Goal: Information Seeking & Learning: Compare options

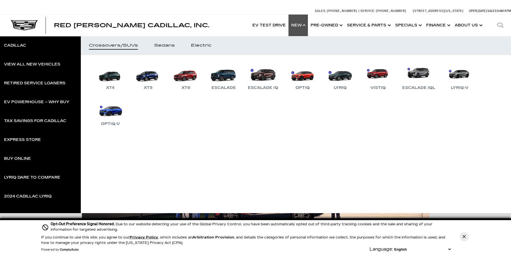
click at [55, 63] on div "View All New Vehicles" at bounding box center [32, 64] width 56 height 4
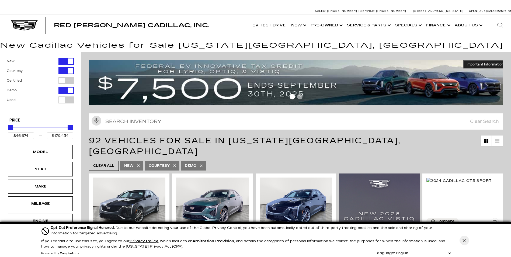
click at [177, 161] on link "Courtesy" at bounding box center [162, 165] width 35 height 9
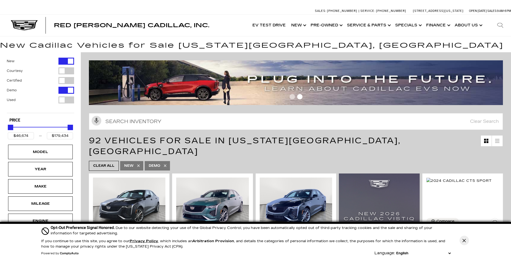
click at [164, 163] on icon at bounding box center [165, 165] width 4 height 4
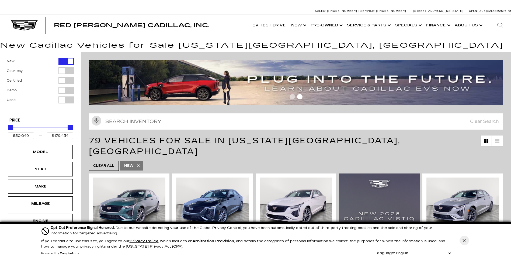
click at [197, 159] on ul "Clear All New" at bounding box center [296, 165] width 414 height 13
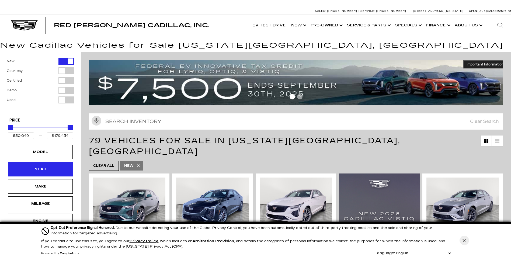
click at [53, 168] on div "Year" at bounding box center [40, 169] width 27 height 6
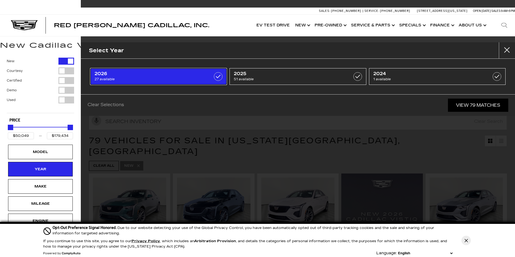
click at [189, 76] on span "27 available" at bounding box center [149, 78] width 109 height 5
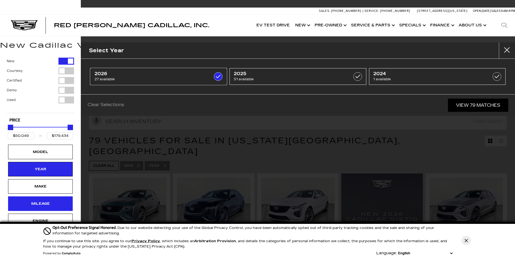
type input "$80,990"
type input "$158,810"
checkbox input "true"
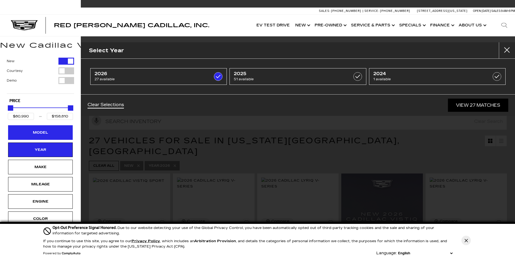
click at [50, 138] on div "Model" at bounding box center [40, 132] width 65 height 15
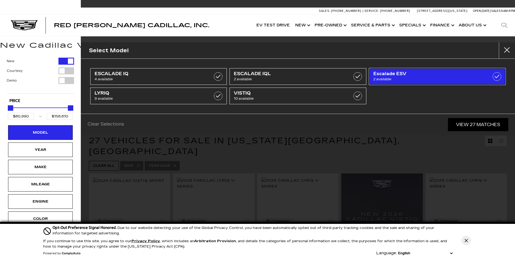
click at [399, 79] on span "2 available" at bounding box center [427, 78] width 109 height 5
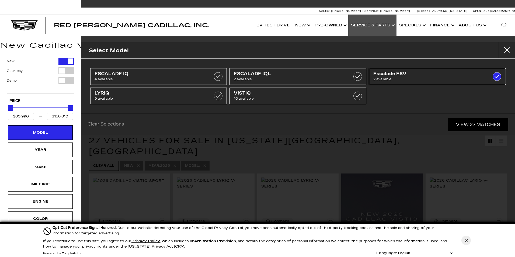
type input "$119,250"
checkbox input "true"
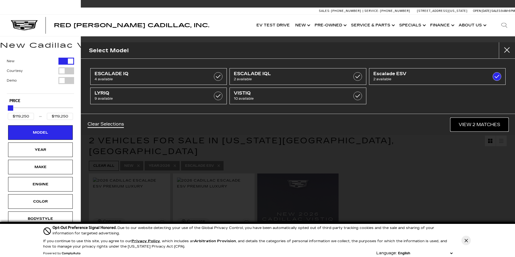
click at [471, 123] on link "View 2 Matches" at bounding box center [480, 124] width 58 height 13
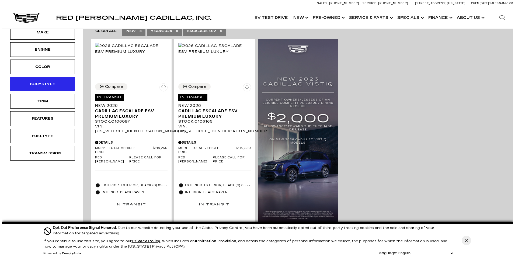
scroll to position [54, 0]
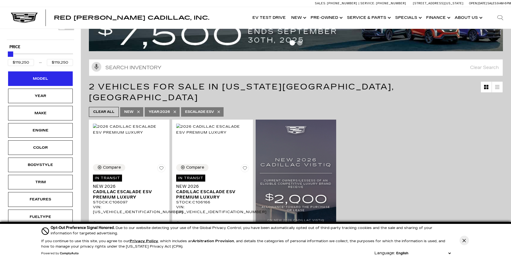
click at [55, 85] on div "Model" at bounding box center [40, 78] width 65 height 15
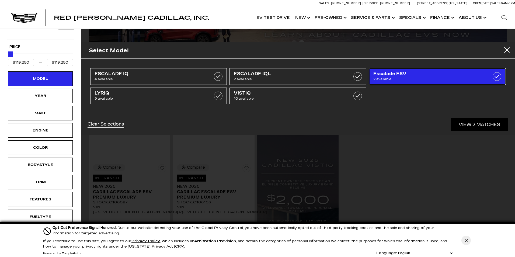
click at [425, 78] on span "2 available" at bounding box center [427, 78] width 109 height 5
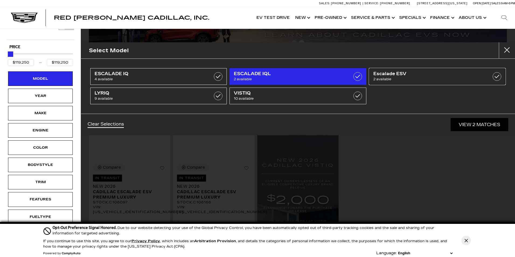
type input "$80,990"
type input "$158,810"
checkbox input "false"
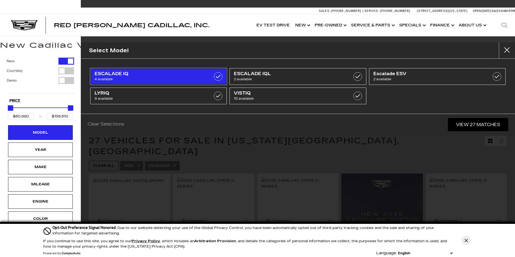
click at [143, 80] on span "4 available" at bounding box center [149, 78] width 109 height 5
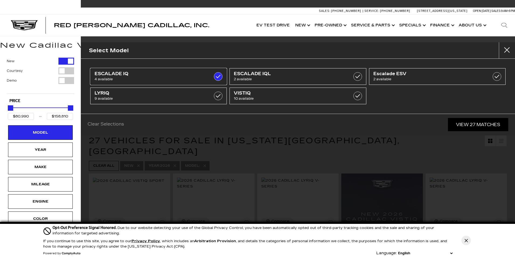
type input "$133,515"
checkbox input "true"
click at [61, 138] on div "Model" at bounding box center [40, 132] width 65 height 15
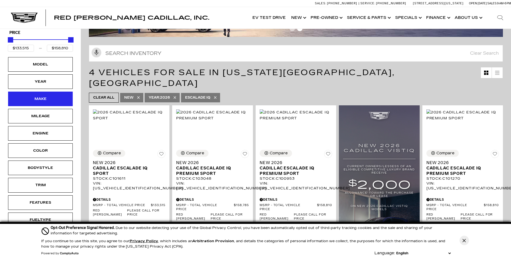
scroll to position [108, 0]
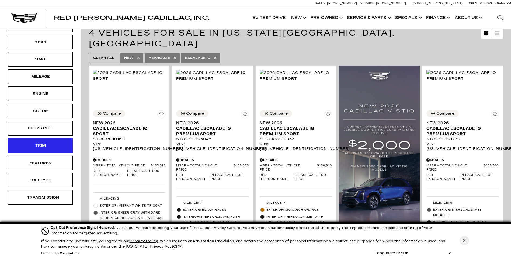
click at [54, 148] on div "Trim" at bounding box center [40, 145] width 65 height 15
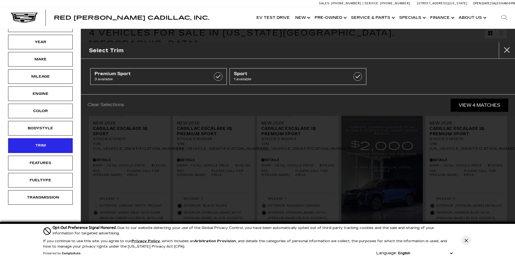
click at [54, 148] on div "Trim" at bounding box center [40, 145] width 65 height 15
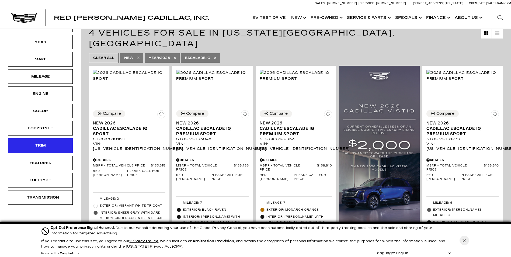
click at [50, 146] on div "Trim" at bounding box center [40, 145] width 27 height 6
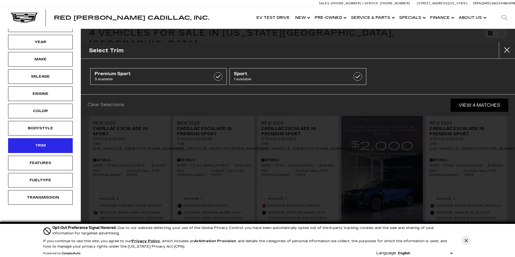
click at [50, 146] on div "Trim" at bounding box center [40, 145] width 27 height 6
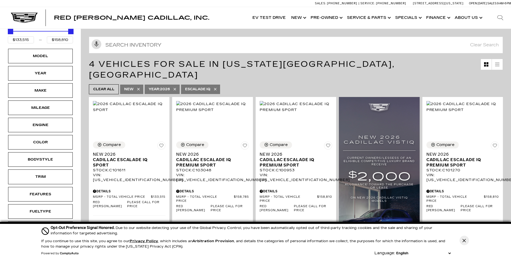
scroll to position [27, 0]
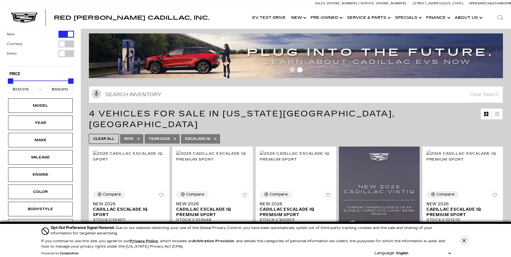
click at [209, 135] on span "ESCALADE IQ" at bounding box center [197, 138] width 25 height 7
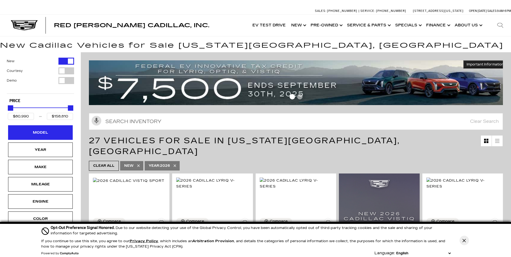
click at [27, 136] on div "Model" at bounding box center [40, 132] width 65 height 15
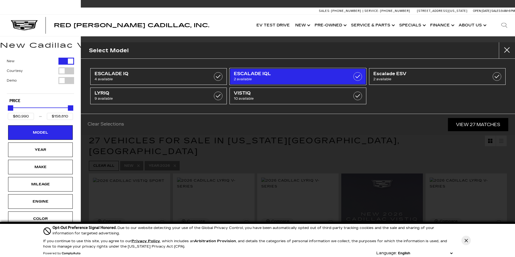
click at [318, 76] on span "2 available" at bounding box center [288, 78] width 109 height 5
type input "$141,015"
type input "$156,240"
checkbox input "true"
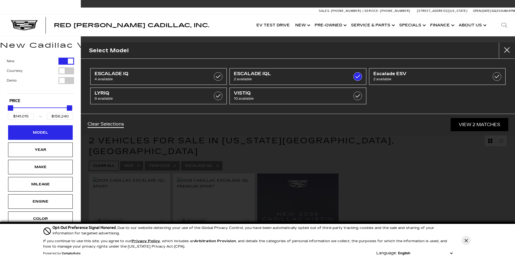
click at [55, 136] on div "Model" at bounding box center [40, 132] width 65 height 15
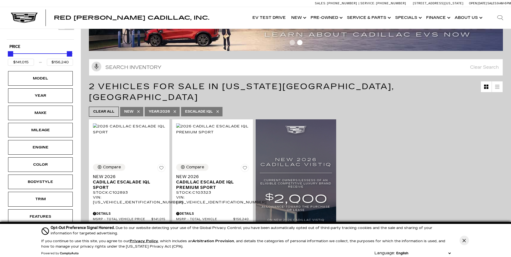
scroll to position [108, 0]
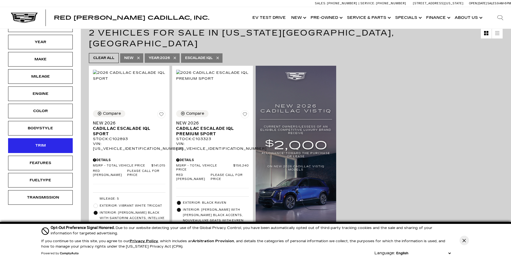
click at [37, 140] on div "Trim" at bounding box center [40, 145] width 65 height 15
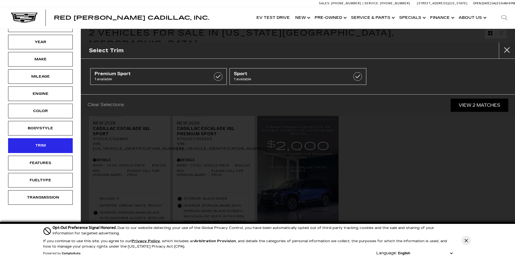
click at [37, 140] on div "Trim" at bounding box center [40, 145] width 65 height 15
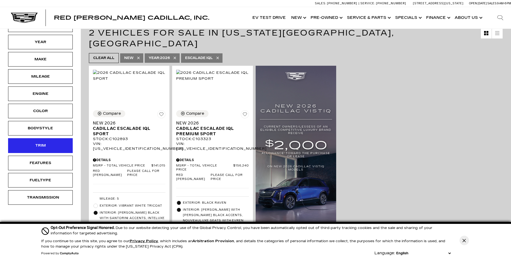
click at [37, 140] on div "Trim" at bounding box center [40, 145] width 65 height 15
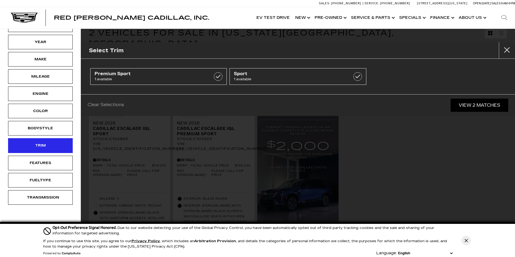
click at [62, 146] on div "Trim" at bounding box center [40, 145] width 65 height 15
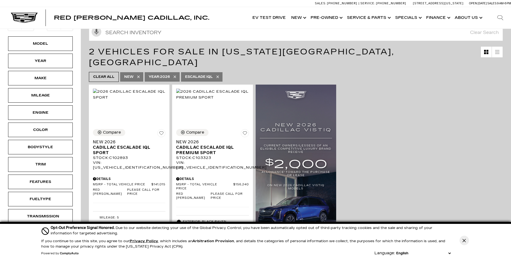
scroll to position [27, 0]
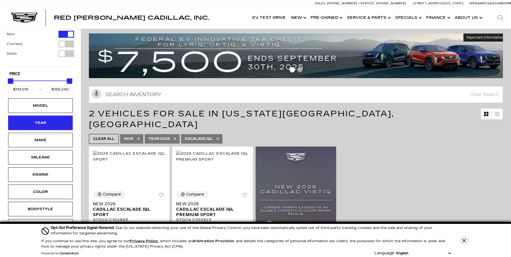
drag, startPoint x: 209, startPoint y: 131, endPoint x: 48, endPoint y: 127, distance: 161.1
click at [210, 135] on span "ESCALADE IQL" at bounding box center [199, 138] width 28 height 7
type input "$80,990"
type input "$158,810"
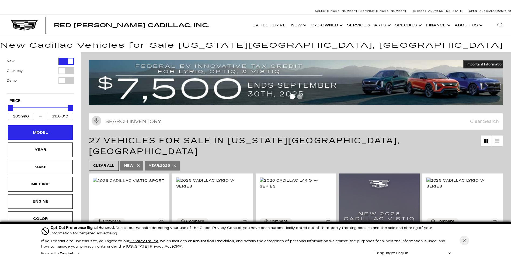
click at [47, 133] on div "Model" at bounding box center [40, 133] width 27 height 6
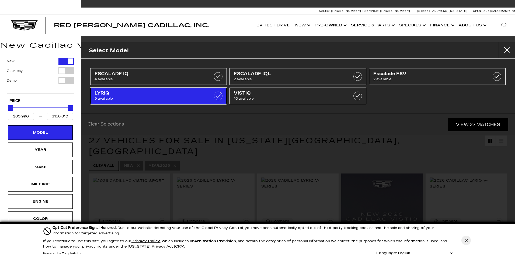
click at [144, 98] on span "9 available" at bounding box center [149, 98] width 109 height 5
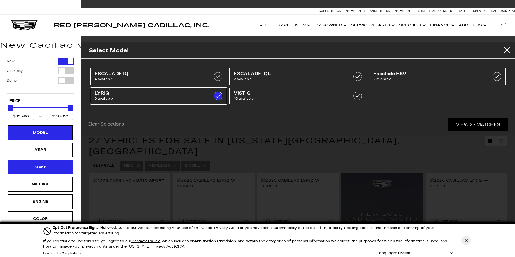
type input "$81,285"
type input "$91,110"
checkbox input "true"
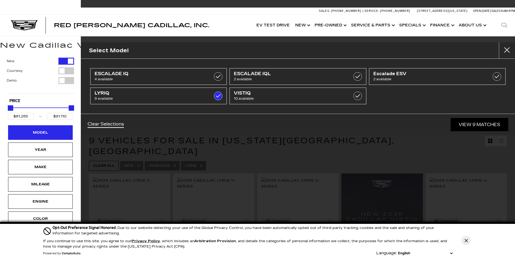
click at [59, 128] on div "Model" at bounding box center [40, 132] width 65 height 15
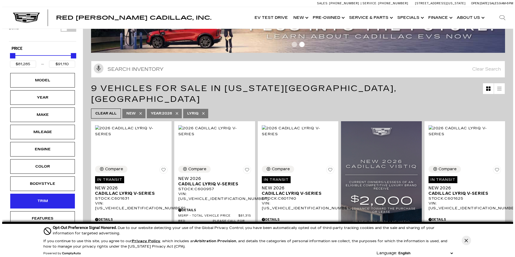
scroll to position [108, 0]
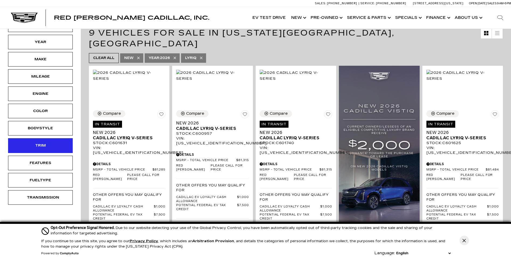
click at [39, 144] on div "Trim" at bounding box center [40, 145] width 27 height 6
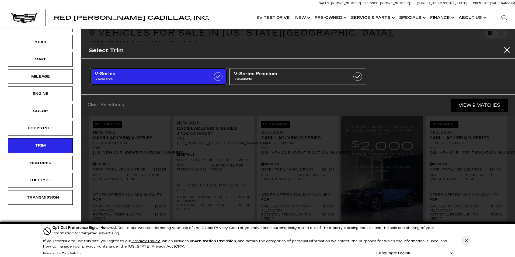
click at [183, 78] on span "6 available" at bounding box center [149, 78] width 109 height 5
type input "$88,509"
checkbox input "true"
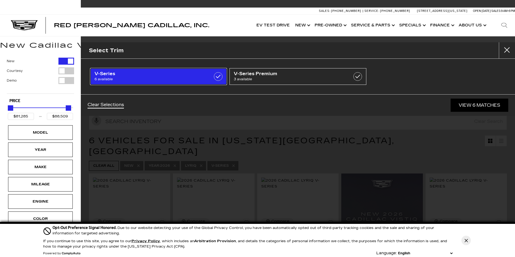
click at [188, 72] on span "V-Series" at bounding box center [149, 73] width 109 height 5
type input "$91,110"
checkbox input "false"
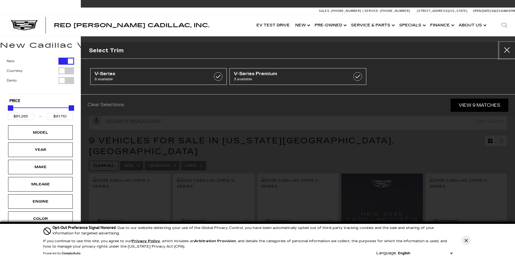
click at [505, 49] on button "Close" at bounding box center [507, 50] width 16 height 16
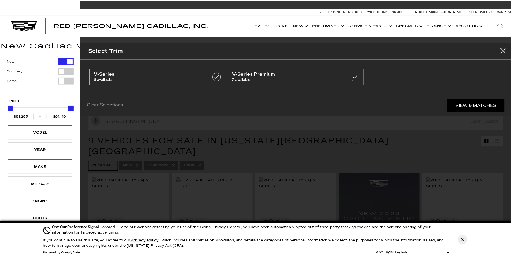
scroll to position [4, 0]
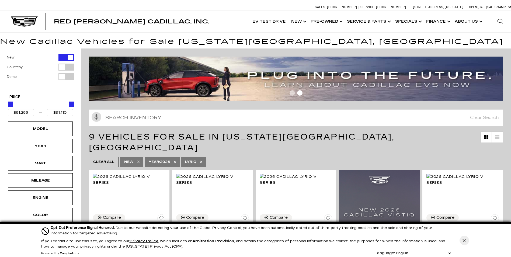
click at [199, 160] on icon at bounding box center [201, 162] width 4 height 4
type input "$80,990"
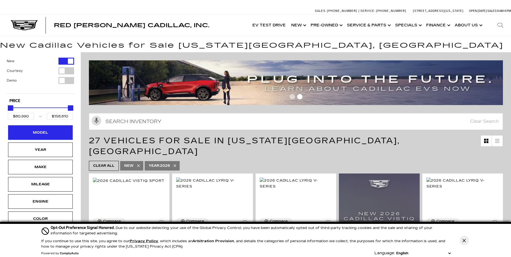
click at [36, 132] on div "Model" at bounding box center [40, 133] width 27 height 6
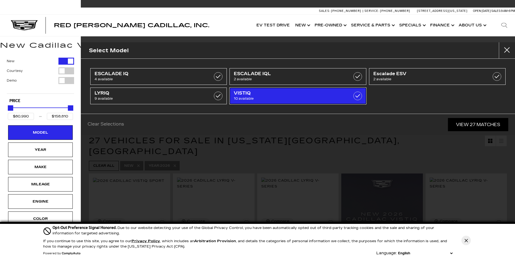
click at [260, 100] on span "10 available" at bounding box center [288, 98] width 109 height 5
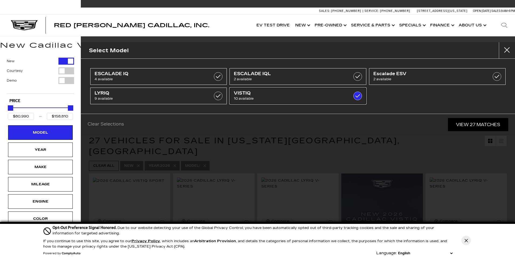
type input "$99,315"
checkbox input "true"
click at [47, 126] on div "Model" at bounding box center [40, 132] width 65 height 15
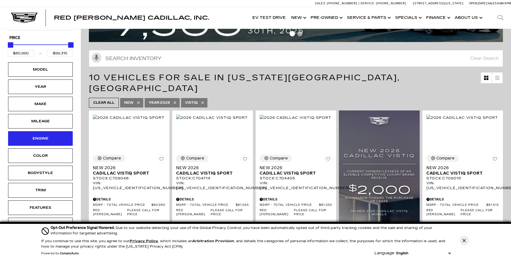
scroll to position [135, 0]
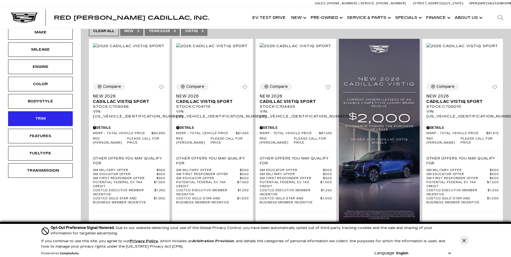
click at [37, 119] on div "Trim" at bounding box center [40, 119] width 27 height 6
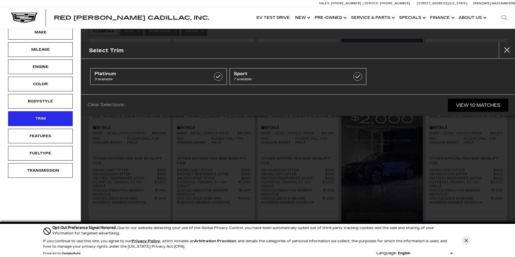
click at [54, 112] on div "Trim" at bounding box center [40, 118] width 65 height 15
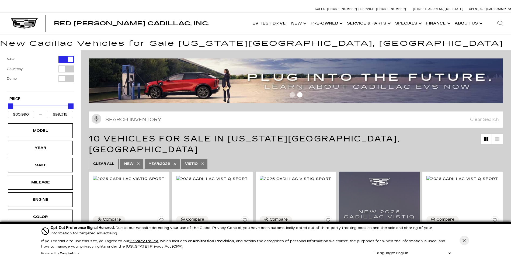
scroll to position [0, 0]
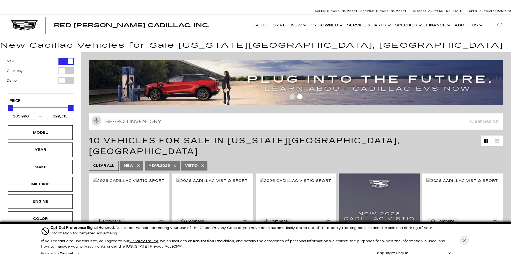
click at [198, 161] on link "VISTIQ" at bounding box center [194, 165] width 26 height 9
type input "$158,810"
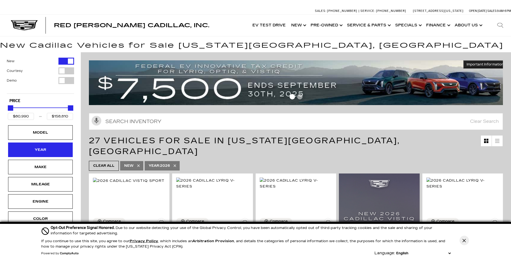
click at [41, 148] on div "Year" at bounding box center [40, 150] width 27 height 6
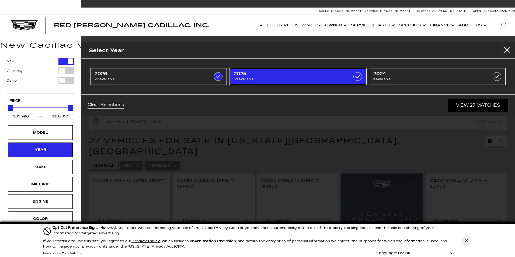
click at [340, 73] on span "2025" at bounding box center [288, 73] width 109 height 5
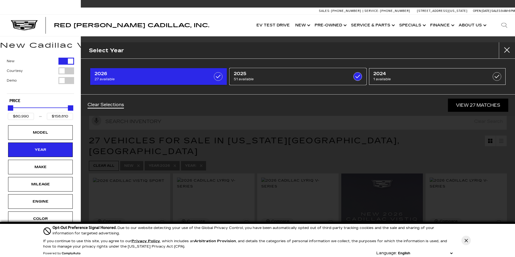
type input "$50,049"
type input "$179,434"
checkbox input "true"
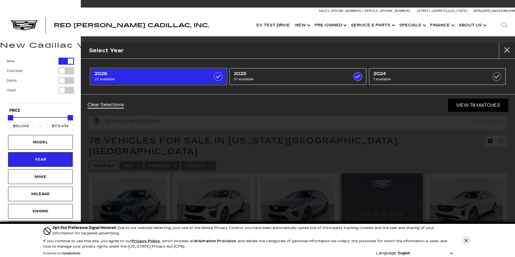
click at [211, 76] on link "2026 27 available" at bounding box center [158, 76] width 137 height 17
checkbox input "false"
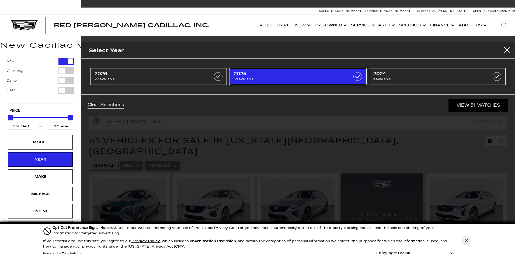
click at [253, 82] on link "2025 51 available" at bounding box center [297, 76] width 137 height 17
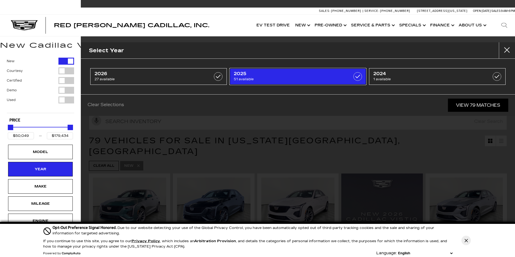
click at [253, 82] on link "2025 51 available" at bounding box center [297, 76] width 137 height 17
checkbox input "true"
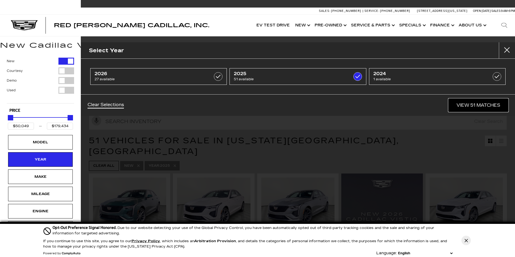
click at [471, 105] on link "View 51 Matches" at bounding box center [478, 105] width 60 height 13
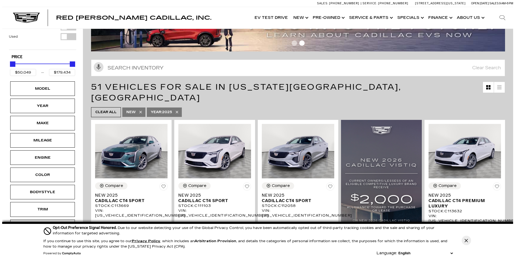
scroll to position [54, 0]
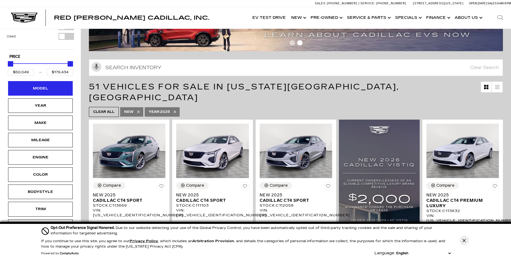
click at [46, 91] on div "Model" at bounding box center [40, 88] width 27 height 6
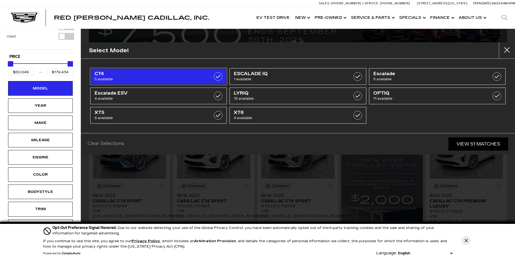
click at [159, 75] on span "CT4" at bounding box center [149, 73] width 109 height 5
type input "$54,424"
checkbox input "true"
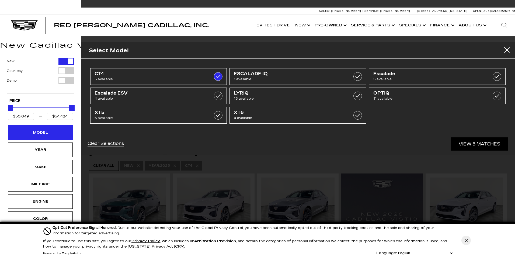
click at [36, 137] on div "Model" at bounding box center [40, 132] width 65 height 15
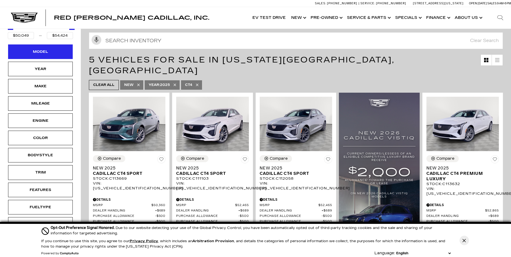
scroll to position [135, 0]
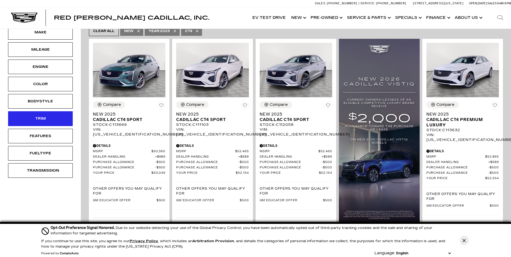
click at [46, 115] on div "Trim" at bounding box center [40, 118] width 65 height 15
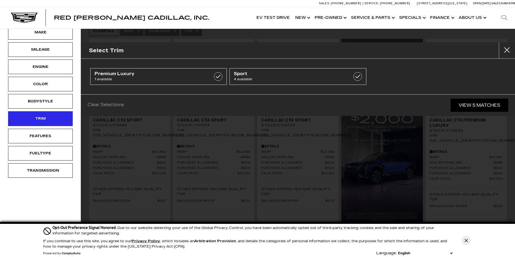
click at [46, 115] on div "Trim" at bounding box center [40, 118] width 65 height 15
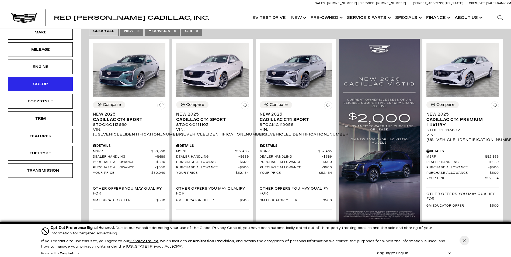
scroll to position [0, 0]
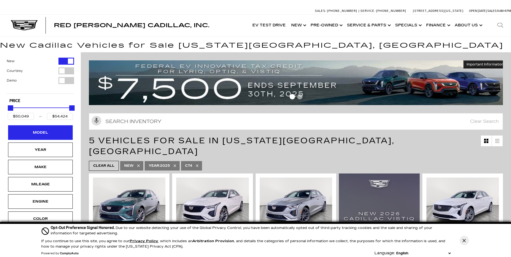
click at [44, 137] on div "Model" at bounding box center [40, 132] width 65 height 15
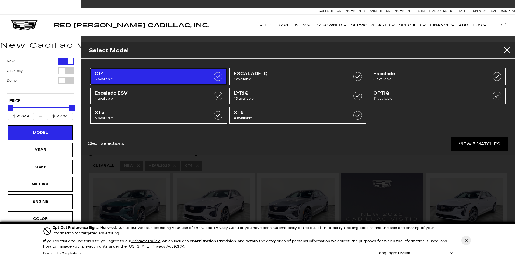
click at [191, 77] on span "5 available" at bounding box center [149, 78] width 109 height 5
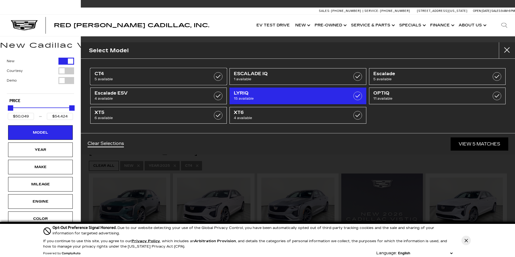
type input "$179,434"
checkbox input "false"
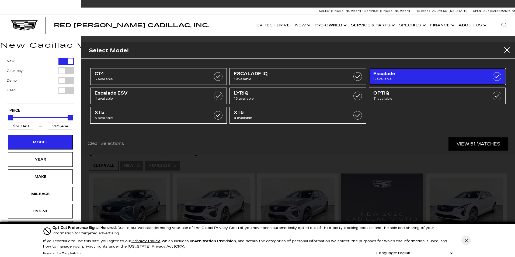
click at [374, 81] on span "5 available" at bounding box center [427, 78] width 109 height 5
type input "$113,940"
type input "$132,658"
checkbox input "true"
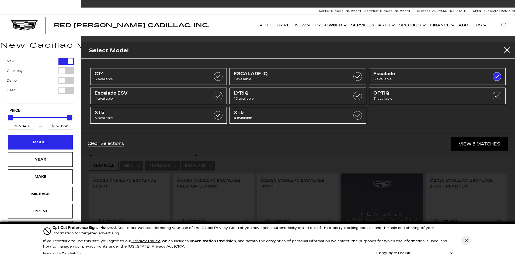
click at [46, 140] on div "Model" at bounding box center [40, 142] width 27 height 6
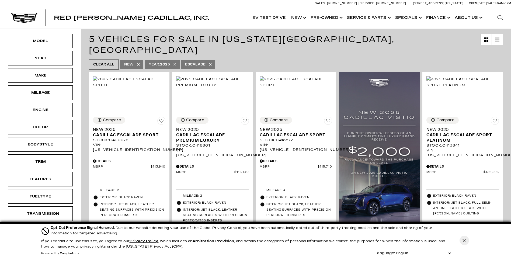
scroll to position [108, 0]
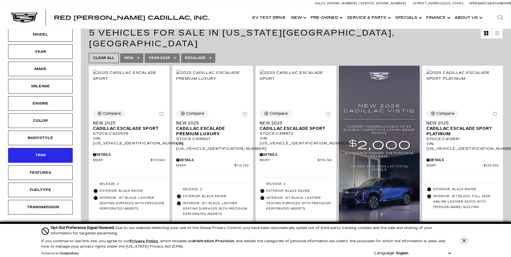
click at [39, 154] on div "Trim" at bounding box center [40, 155] width 27 height 6
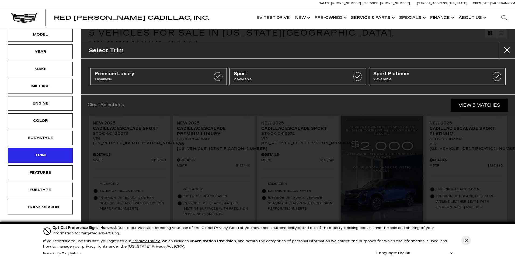
click at [47, 161] on div "Trim" at bounding box center [40, 155] width 65 height 15
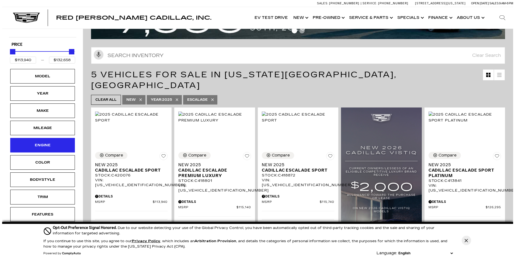
scroll to position [27, 0]
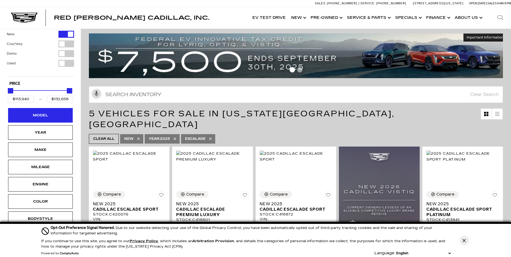
click at [57, 117] on div "Model" at bounding box center [40, 115] width 65 height 15
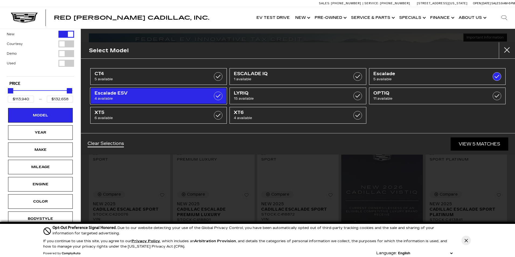
click at [149, 93] on span "Escalade ESV" at bounding box center [149, 92] width 109 height 5
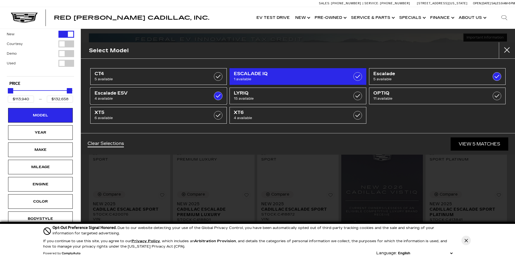
type input "$179,434"
checkbox input "true"
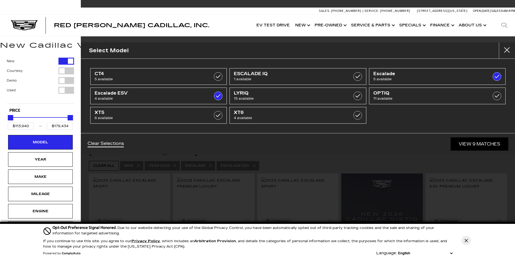
click at [418, 66] on div "CT4 5 available ESCALADE IQ 1 available Escalade 5 available Escalade ESV 4 ava…" at bounding box center [298, 96] width 434 height 74
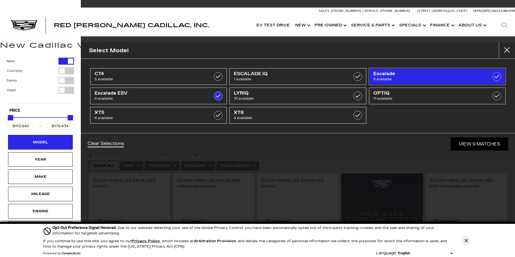
click at [424, 75] on span "Escalade" at bounding box center [427, 73] width 109 height 5
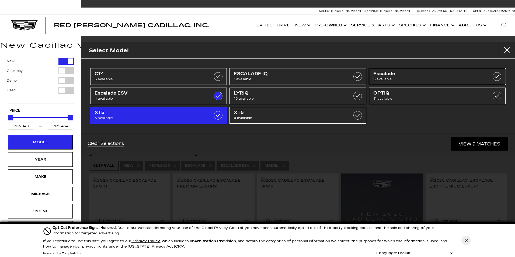
type input "$118,829"
checkbox input "false"
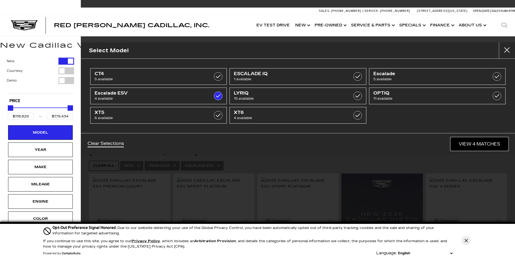
click at [461, 142] on link "View 4 Matches" at bounding box center [480, 143] width 58 height 13
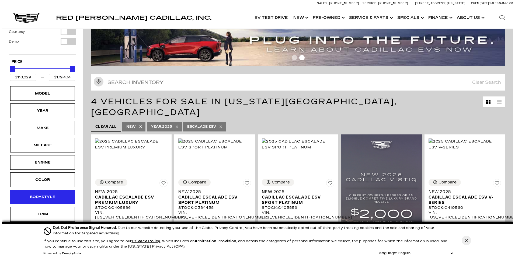
scroll to position [81, 0]
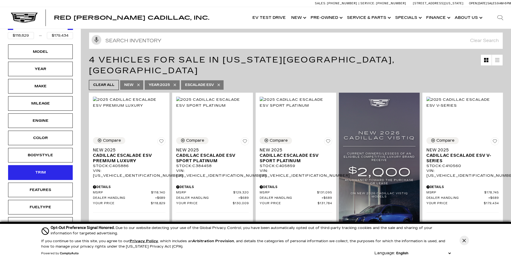
click at [46, 172] on div "Trim" at bounding box center [40, 172] width 27 height 6
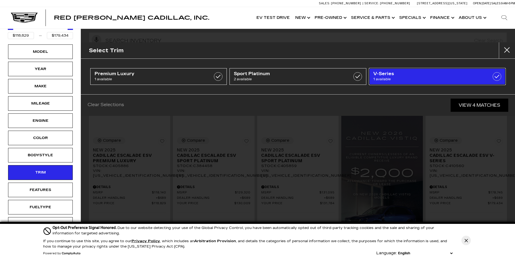
click at [437, 78] on span "1 available" at bounding box center [427, 78] width 109 height 5
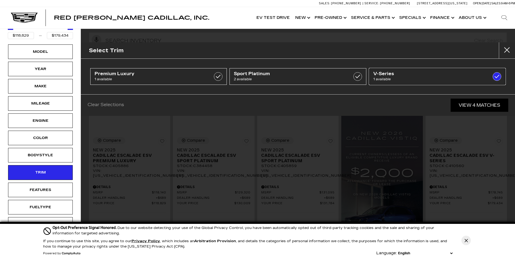
type input "$179,434"
checkbox input "true"
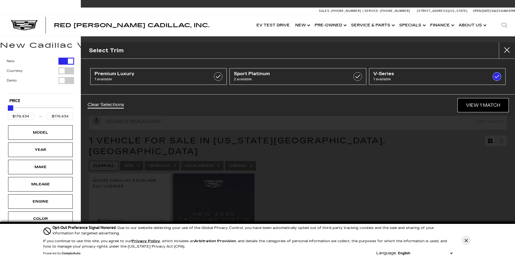
click at [476, 106] on link "View 1 Match" at bounding box center [483, 105] width 50 height 13
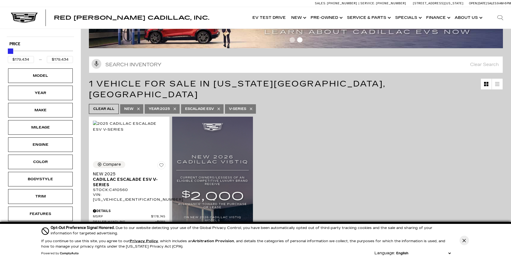
scroll to position [108, 0]
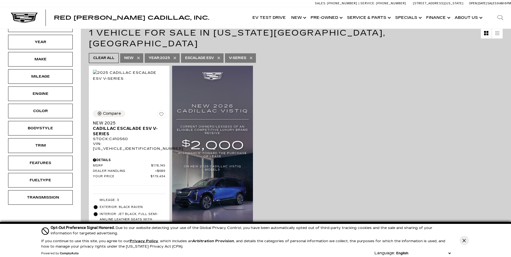
click at [252, 57] on icon at bounding box center [251, 58] width 2 height 2
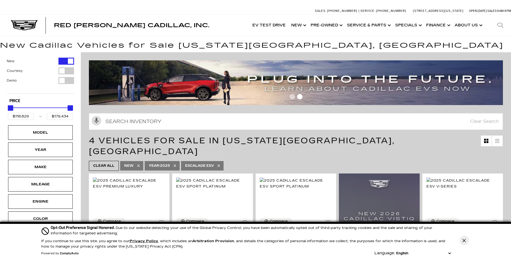
click at [211, 162] on span "Escalade ESV" at bounding box center [199, 165] width 29 height 7
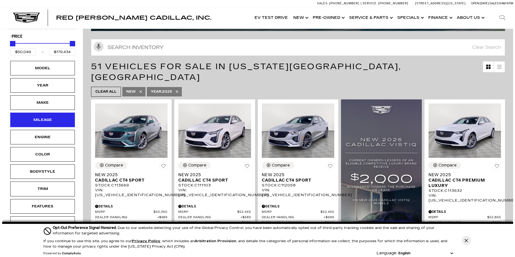
scroll to position [81, 0]
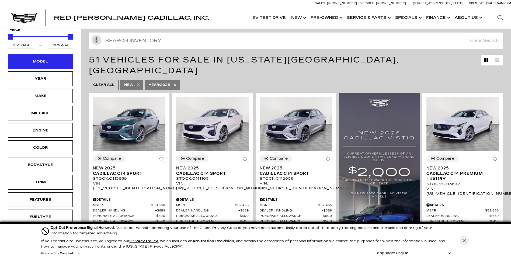
click at [51, 61] on div "Model" at bounding box center [40, 61] width 27 height 6
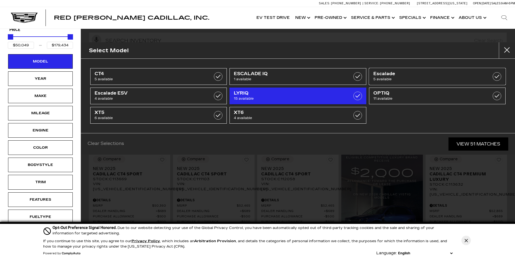
click at [407, 81] on span "5 available" at bounding box center [427, 78] width 109 height 5
type input "$113,940"
type input "$132,658"
checkbox input "true"
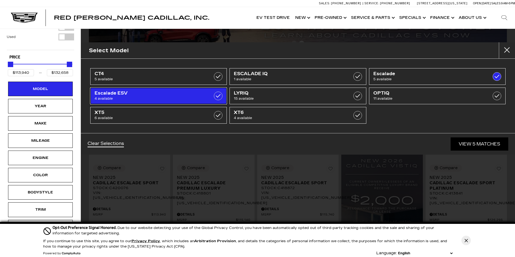
scroll to position [16, 0]
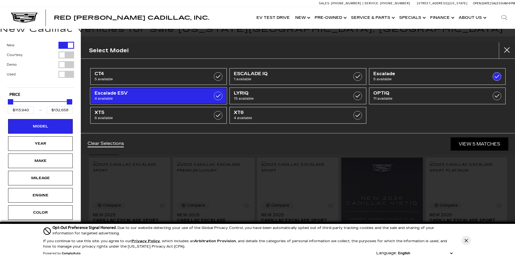
click at [189, 94] on span "Escalade ESV" at bounding box center [149, 92] width 109 height 5
type input "$179,434"
checkbox input "true"
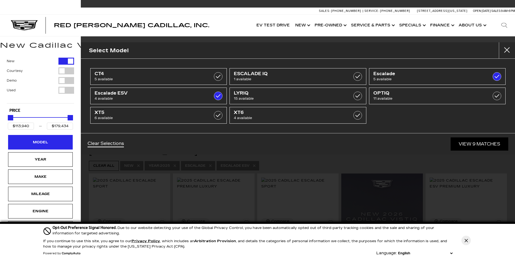
click at [56, 142] on div "Model" at bounding box center [40, 142] width 65 height 15
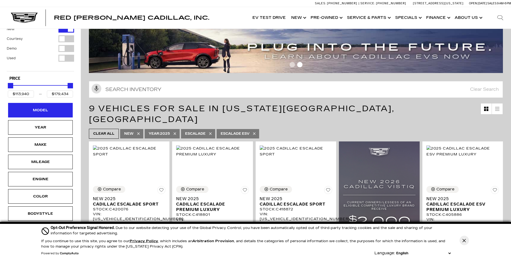
scroll to position [81, 0]
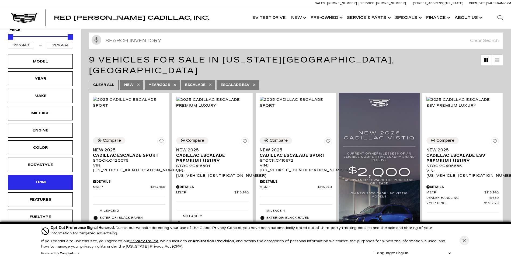
click at [48, 179] on div "Trim" at bounding box center [40, 182] width 65 height 15
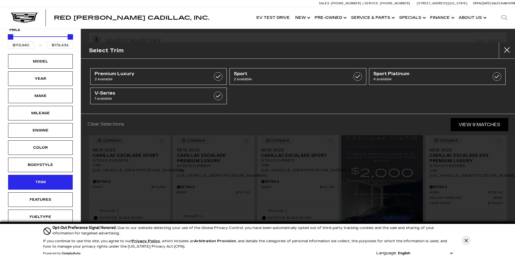
click at [43, 184] on div "Trim" at bounding box center [40, 182] width 27 height 6
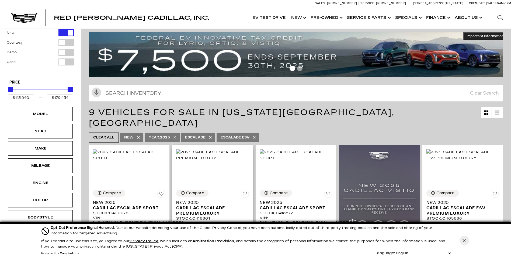
scroll to position [27, 0]
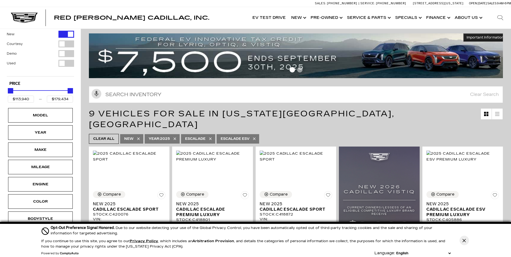
click at [203, 135] on span "Escalade" at bounding box center [195, 138] width 20 height 7
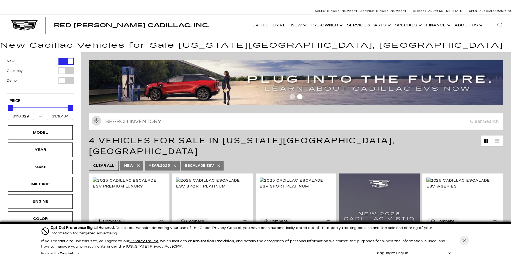
click at [220, 163] on icon at bounding box center [219, 165] width 4 height 4
type input "$50,049"
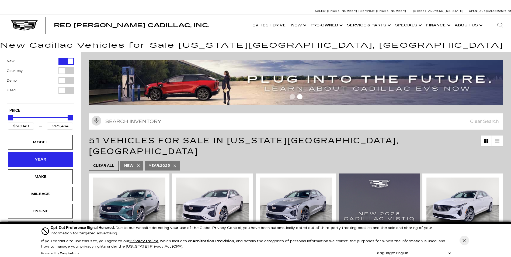
click at [39, 161] on div "Year" at bounding box center [40, 159] width 27 height 6
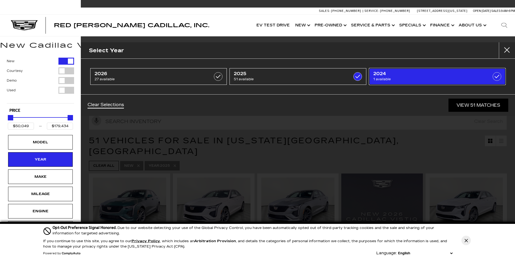
click at [395, 82] on link "2024 1 available" at bounding box center [437, 76] width 137 height 17
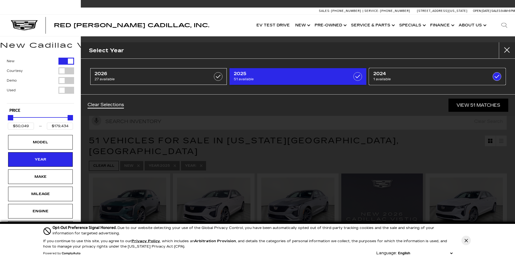
checkbox input "true"
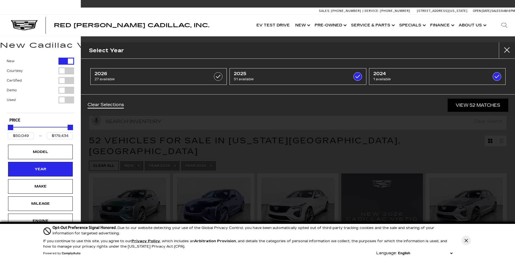
click at [329, 68] on li "2025 51 available" at bounding box center [297, 76] width 139 height 19
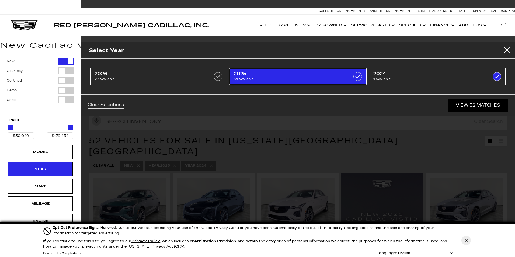
click at [332, 79] on span "51 available" at bounding box center [288, 78] width 109 height 5
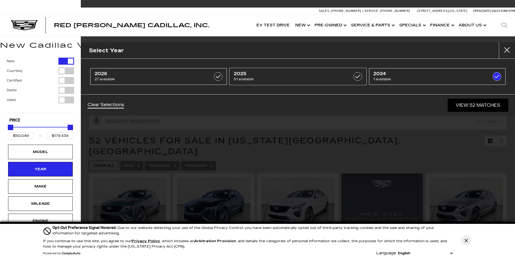
type input "$50,290"
checkbox input "false"
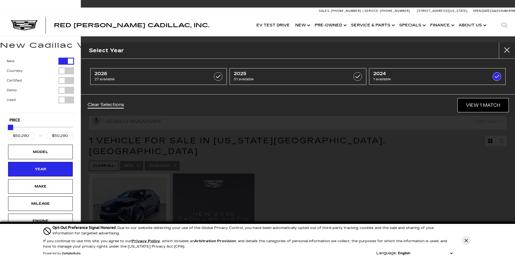
click at [479, 105] on link "View 1 Match" at bounding box center [483, 105] width 50 height 13
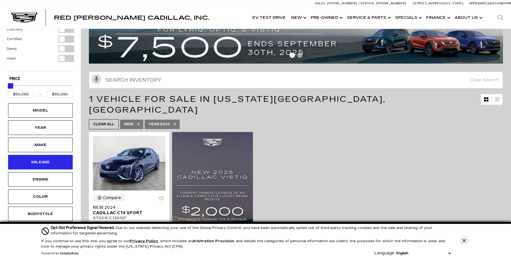
scroll to position [81, 0]
